Goal: Browse casually

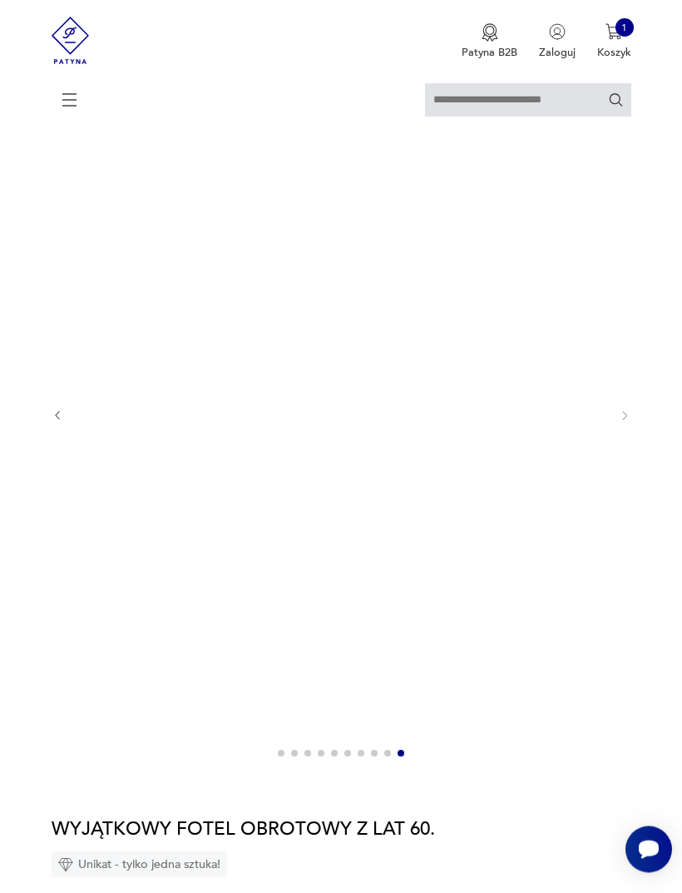
scroll to position [158, 0]
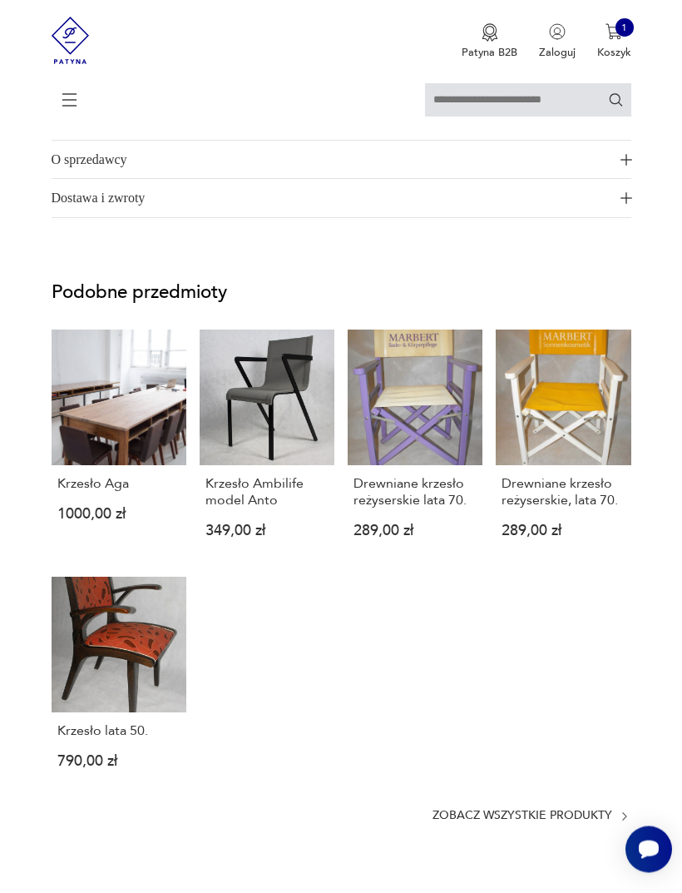
scroll to position [1641, 0]
